Goal: Task Accomplishment & Management: Use online tool/utility

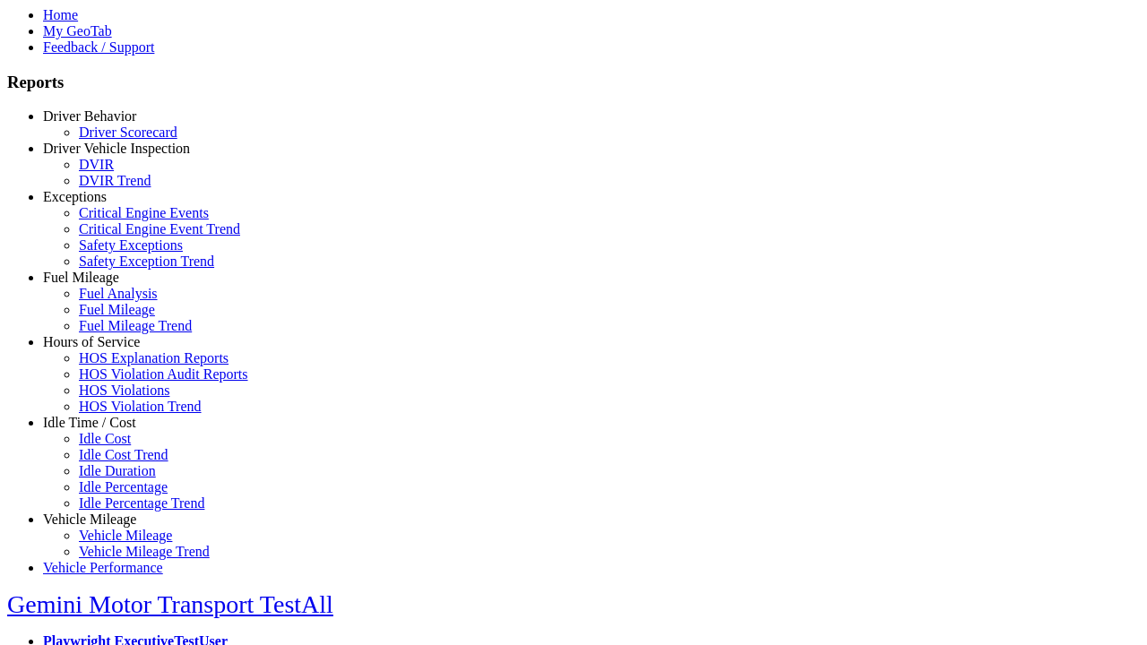
click at [103, 349] on link "Hours of Service" at bounding box center [91, 341] width 97 height 15
click at [116, 366] on link "HOS Explanation Reports" at bounding box center [154, 357] width 150 height 15
